Goal: Transaction & Acquisition: Purchase product/service

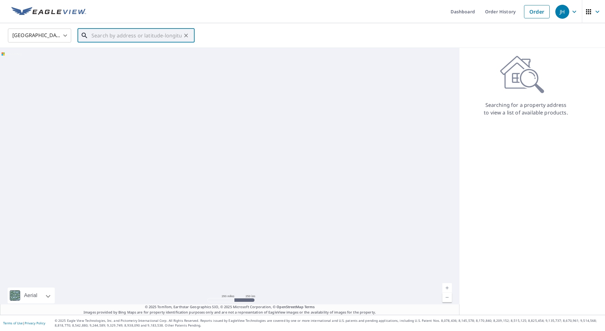
click at [130, 34] on input "text" at bounding box center [137, 36] width 90 height 18
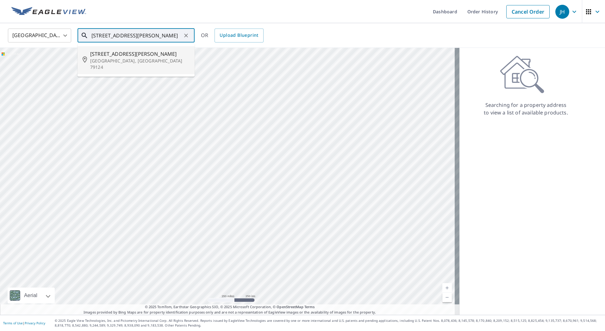
click at [121, 57] on span "[STREET_ADDRESS][PERSON_NAME]" at bounding box center [139, 54] width 99 height 8
type input "[STREET_ADDRESS][PERSON_NAME]"
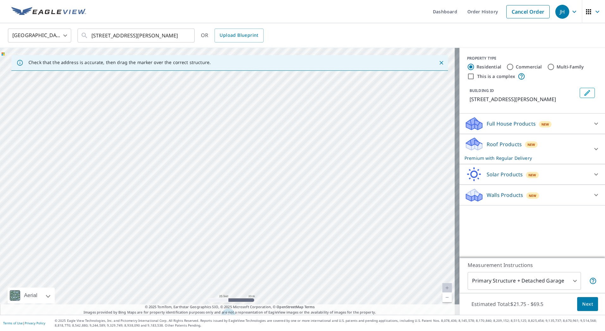
drag, startPoint x: 247, startPoint y: 230, endPoint x: 250, endPoint y: 257, distance: 26.7
click at [250, 257] on div "[STREET_ADDRESS][PERSON_NAME]" at bounding box center [230, 181] width 460 height 267
drag, startPoint x: 269, startPoint y: 263, endPoint x: 279, endPoint y: 216, distance: 47.2
click at [279, 216] on div "[STREET_ADDRESS][PERSON_NAME]" at bounding box center [230, 181] width 460 height 267
drag, startPoint x: 234, startPoint y: 225, endPoint x: 257, endPoint y: 226, distance: 22.8
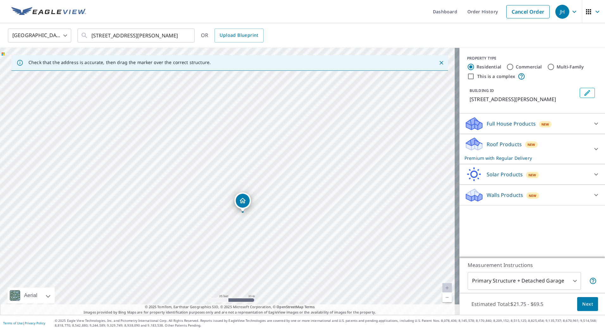
click at [257, 226] on div "[STREET_ADDRESS][PERSON_NAME]" at bounding box center [230, 181] width 460 height 267
click at [586, 307] on span "Next" at bounding box center [588, 304] width 11 height 8
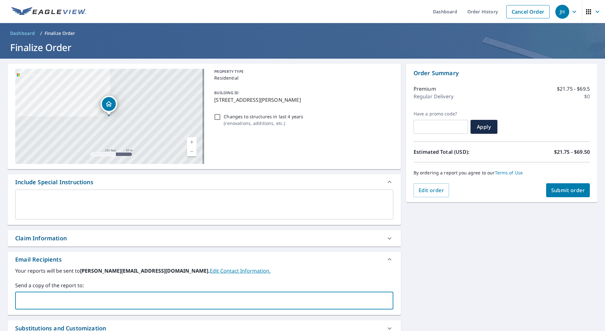
click at [367, 301] on input "text" at bounding box center [199, 300] width 363 height 12
type input "[PERSON_NAME][EMAIL_ADDRESS][PERSON_NAME][DOMAIN_NAME]"
click at [78, 240] on div "Claim Information" at bounding box center [198, 238] width 367 height 9
checkbox input "true"
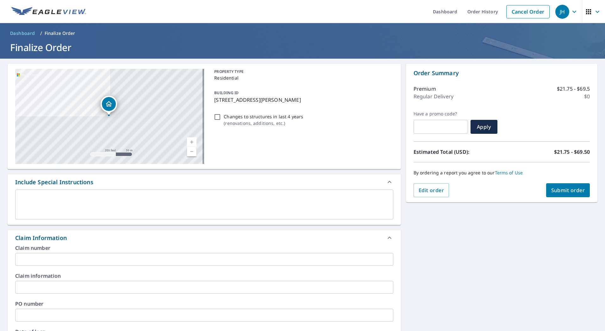
click at [57, 256] on input "text" at bounding box center [204, 259] width 378 height 13
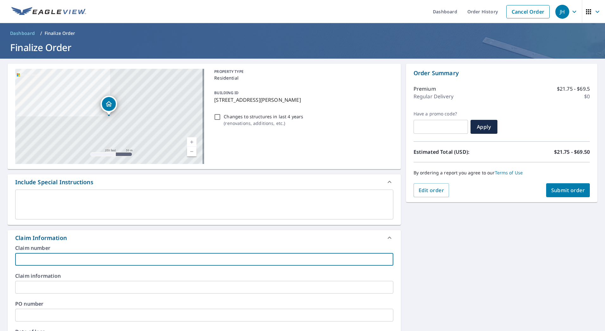
type input "S"
checkbox input "true"
type input "Sh"
checkbox input "true"
type input "She"
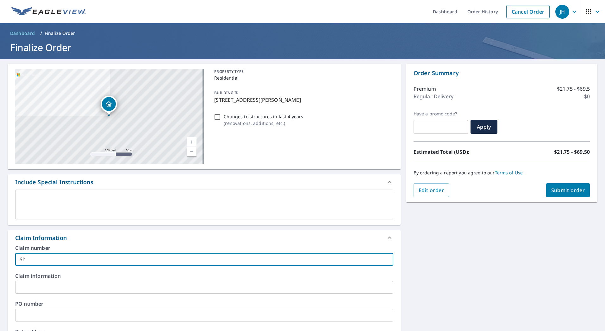
checkbox input "true"
type input "Sher"
checkbox input "true"
type input "[PERSON_NAME]"
checkbox input "true"
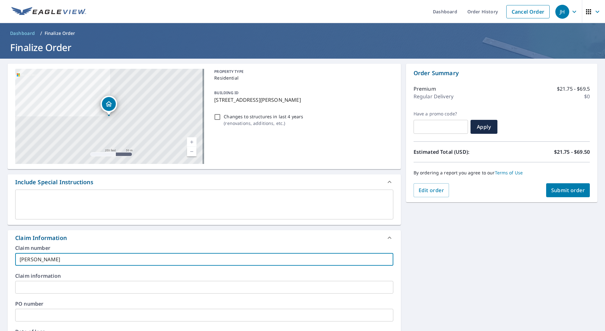
type input "[PERSON_NAME]"
checkbox input "true"
type input "[PERSON_NAME]"
checkbox input "true"
type input "[PERSON_NAME]"
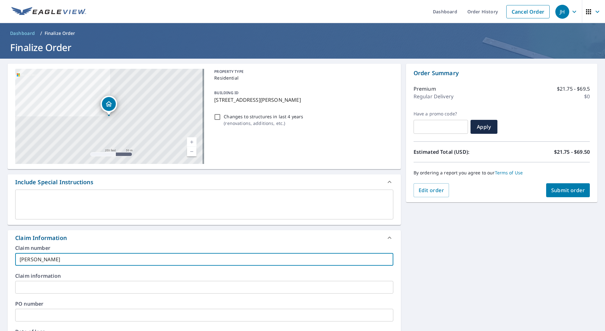
checkbox input "true"
type input "[PERSON_NAME]"
checkbox input "true"
type input "[PERSON_NAME]"
checkbox input "true"
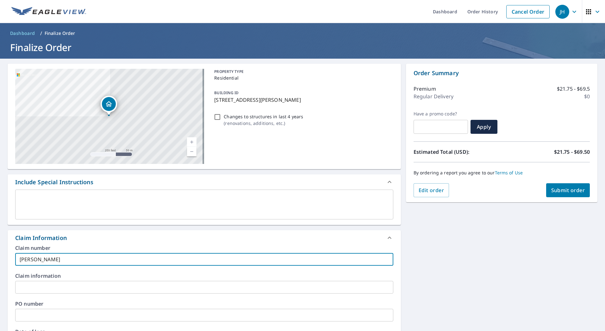
type input "[PERSON_NAME]"
checkbox input "true"
type input "[PERSON_NAME]"
checkbox input "true"
type input "[PERSON_NAME]"
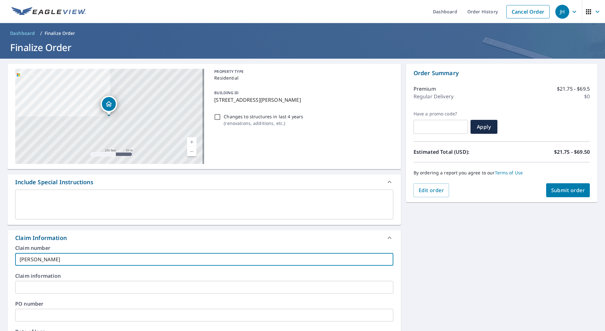
checkbox input "true"
type input "[PERSON_NAME]"
checkbox input "true"
type input "[PERSON_NAME]"
checkbox input "true"
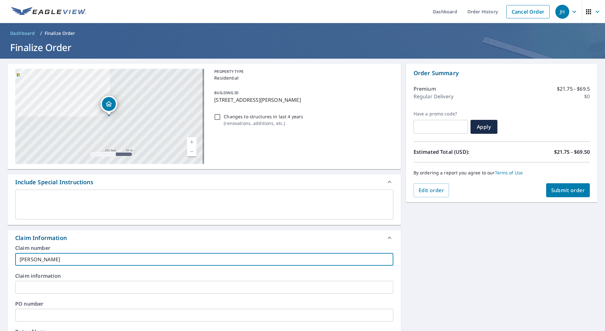
type input "[PERSON_NAME]"
checkbox input "true"
type input "[PERSON_NAME]"
checkbox input "true"
type input "[PERSON_NAME]/"
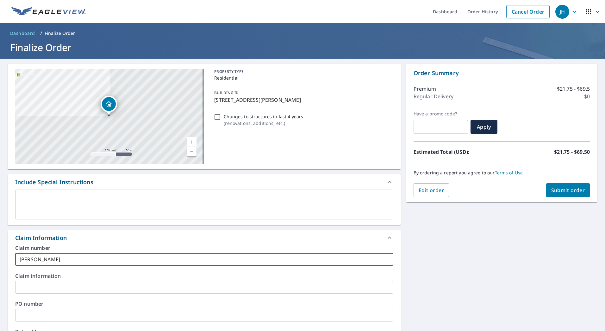
checkbox input "true"
type input "[PERSON_NAME]/D"
checkbox input "true"
type input "[PERSON_NAME]/Da"
checkbox input "true"
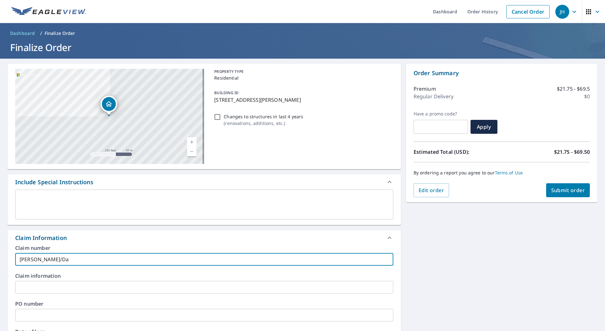
type input "[PERSON_NAME]/Dar"
checkbox input "true"
type input "[PERSON_NAME]/[PERSON_NAME]"
checkbox input "true"
type input "[PERSON_NAME]/[PERSON_NAME]"
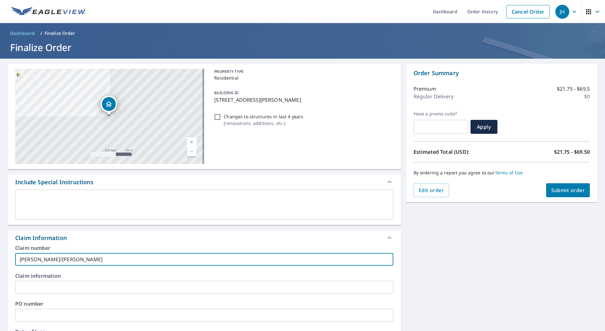
checkbox input "true"
type input "[PERSON_NAME]/Darlea"
checkbox input "true"
type input "[PERSON_NAME]/[PERSON_NAME]"
checkbox input "true"
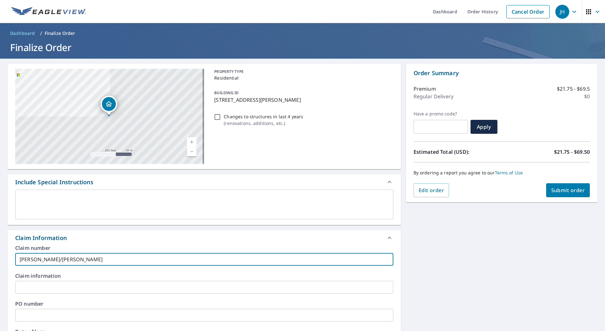
type input "[PERSON_NAME]/[PERSON_NAME]"
checkbox input "true"
type input "[PERSON_NAME]/[PERSON_NAME]"
checkbox input "true"
type input "[PERSON_NAME]/[PERSON_NAME]"
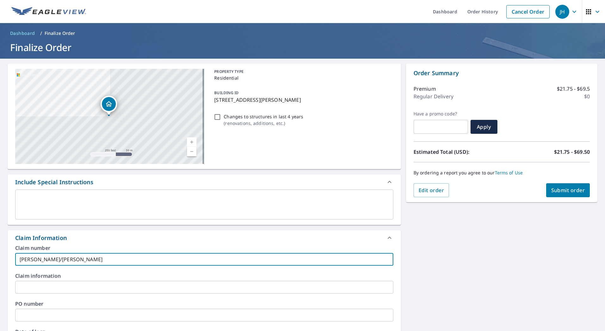
checkbox input "true"
type input "[PERSON_NAME]/[PERSON_NAME]"
checkbox input "true"
type input "[PERSON_NAME]/[PERSON_NAME]"
checkbox input "true"
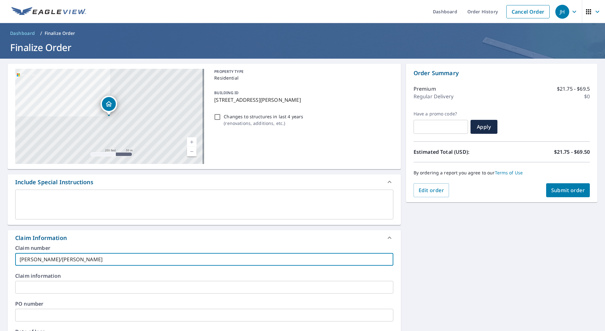
type input "[PERSON_NAME]/[PERSON_NAME]"
checkbox input "true"
type input "[PERSON_NAME]/[PERSON_NAME]"
checkbox input "true"
type input "[PERSON_NAME]/[PERSON_NAME]"
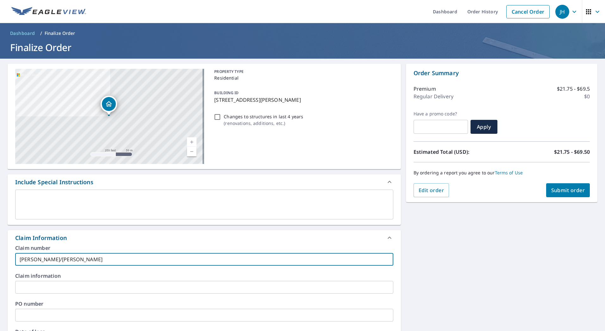
checkbox input "true"
type input "[PERSON_NAME]/[PERSON_NAME]"
checkbox input "true"
type input "[PERSON_NAME]/[PERSON_NAME]"
checkbox input "true"
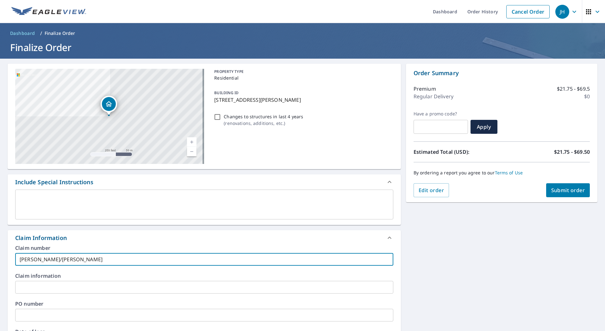
type input "[PERSON_NAME]/[PERSON_NAME]"
checkbox input "true"
type input "[PERSON_NAME]/[PERSON_NAME]"
checkbox input "true"
type input "[PERSON_NAME]/[PERSON_NAME]"
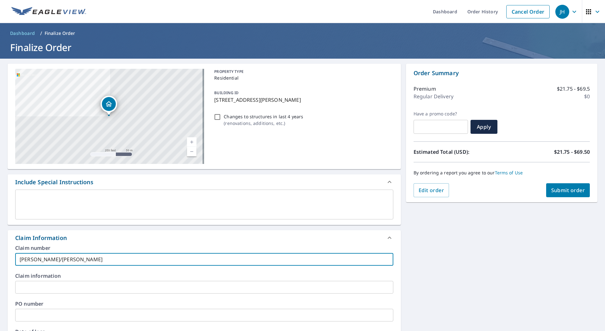
click at [494, 283] on div "[STREET_ADDRESS][PERSON_NAME] Aerial Road A standard road map Aerial A detailed…" at bounding box center [302, 289] width 605 height 460
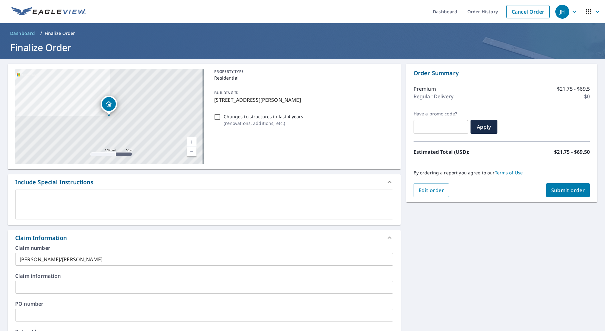
click at [552, 185] on div "Order Summary Premium $21.75 - $69.5 Regular Delivery $0 Have a promo code? ​ A…" at bounding box center [502, 133] width 192 height 138
drag, startPoint x: 552, startPoint y: 185, endPoint x: 548, endPoint y: 189, distance: 5.2
click at [552, 189] on span "Submit order" at bounding box center [569, 190] width 34 height 7
checkbox input "true"
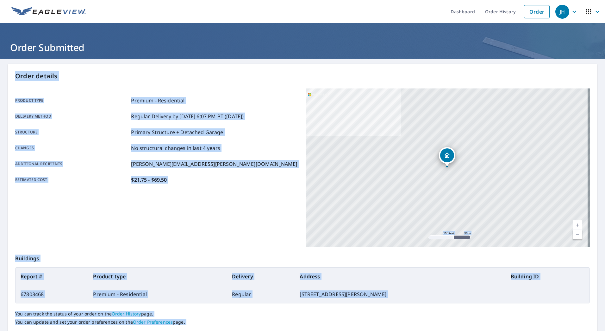
drag, startPoint x: 255, startPoint y: 218, endPoint x: 249, endPoint y: 218, distance: 6.3
click at [255, 218] on div "Product type Premium - Residential Delivery method Regular Delivery by [DATE] 6…" at bounding box center [157, 167] width 284 height 158
click at [307, 234] on div "[STREET_ADDRESS][PERSON_NAME]" at bounding box center [449, 167] width 284 height 158
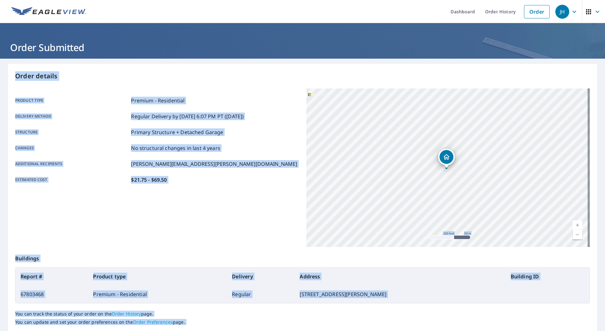
drag, startPoint x: 306, startPoint y: 237, endPoint x: 287, endPoint y: 237, distance: 19.3
click at [293, 237] on div "Product type Premium - Residential Delivery method Regular Delivery by [DATE] 6…" at bounding box center [302, 167] width 575 height 158
